Goal: Task Accomplishment & Management: Manage account settings

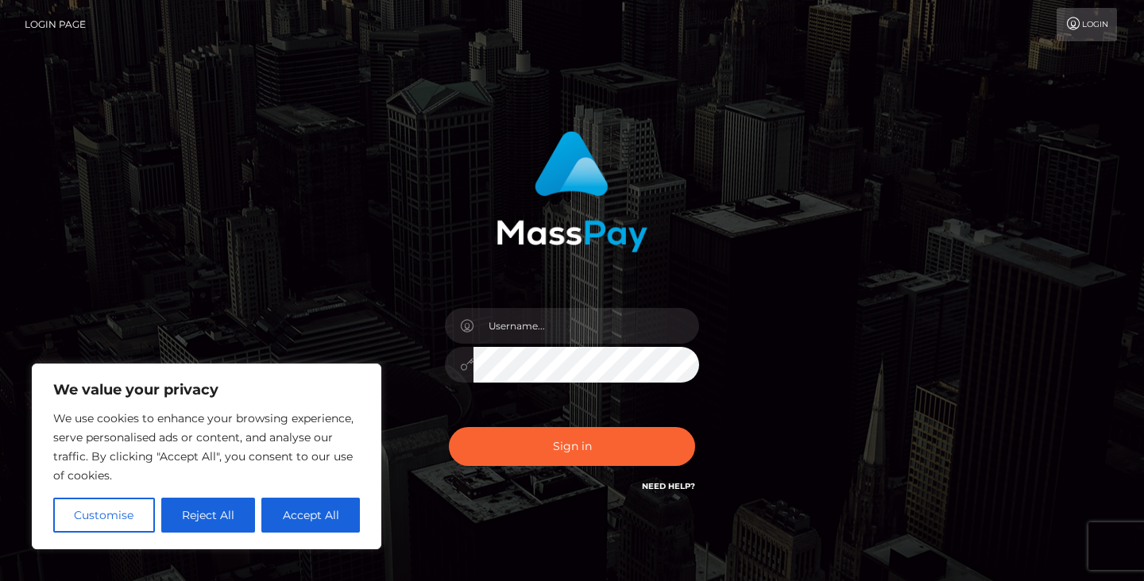
click at [560, 314] on div at bounding box center [572, 357] width 278 height 122
click at [562, 338] on input "text" at bounding box center [586, 326] width 226 height 36
type input "Sefina.nvisionu"
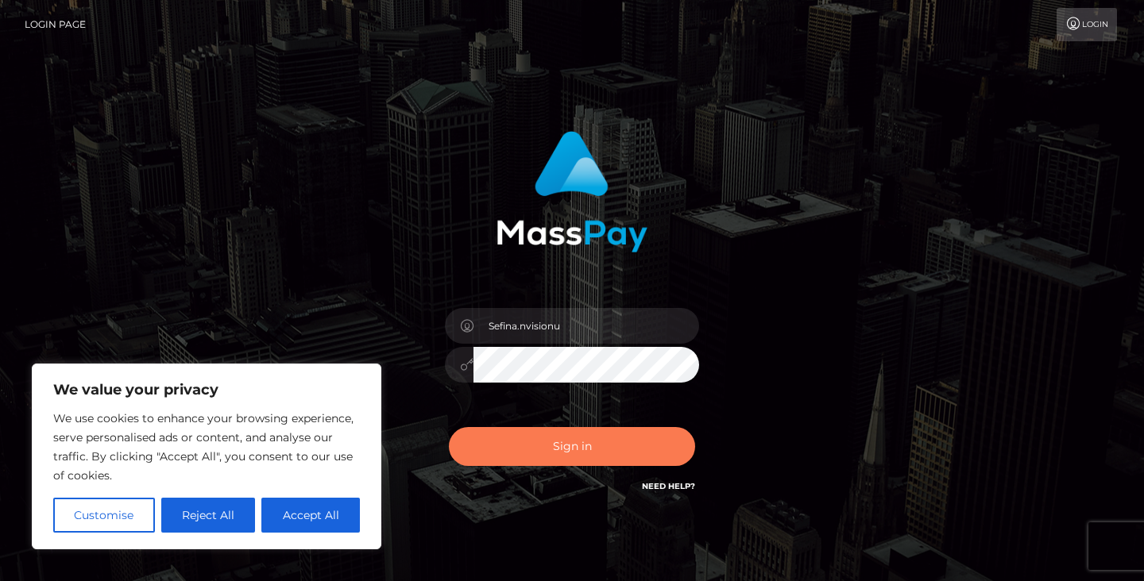
click at [593, 453] on button "Sign in" at bounding box center [572, 446] width 246 height 39
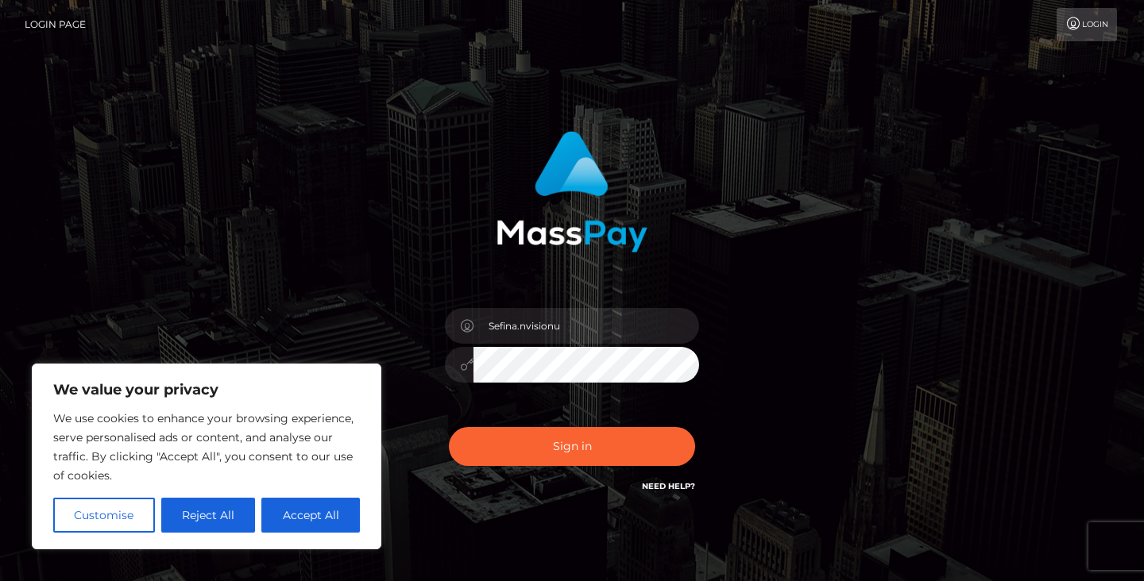
click at [300, 519] on button "Accept All" at bounding box center [310, 515] width 99 height 35
checkbox input "true"
